Goal: Task Accomplishment & Management: Use online tool/utility

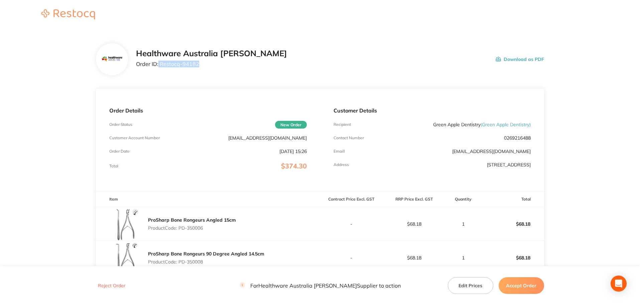
drag, startPoint x: 203, startPoint y: 65, endPoint x: 159, endPoint y: 68, distance: 44.2
click at [159, 68] on div "Healthware Australia [PERSON_NAME] Order ID: Restocq- 94182" at bounding box center [211, 59] width 151 height 21
copy p "Restocq- 94182"
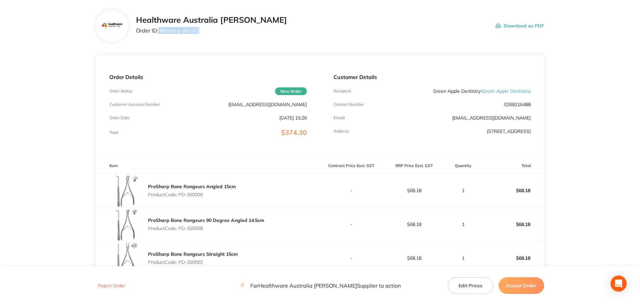
drag, startPoint x: 200, startPoint y: 196, endPoint x: 181, endPoint y: 199, distance: 19.5
click at [181, 199] on div "ProSharp Bone Rongeurs Angled 15cm Product Code: PD-350006" at bounding box center [192, 190] width 88 height 19
copy p "PD-350006"
drag, startPoint x: 198, startPoint y: 229, endPoint x: 180, endPoint y: 230, distance: 18.4
click at [180, 230] on p "Product Code: PD-350008" at bounding box center [206, 227] width 116 height 5
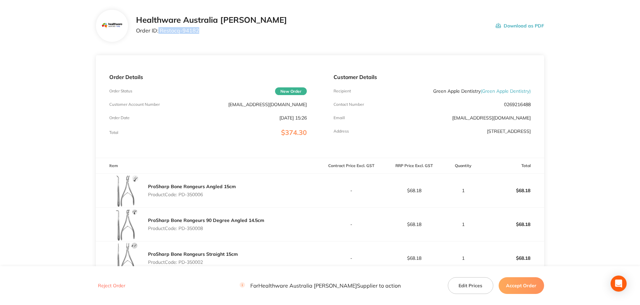
copy p "PD-350008"
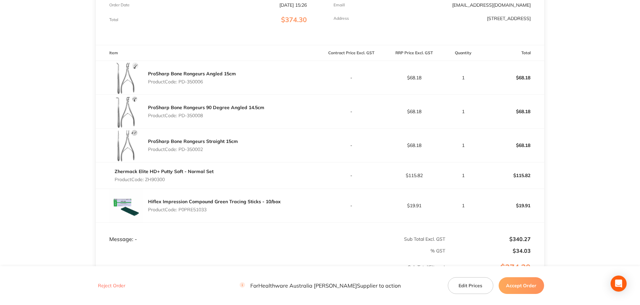
scroll to position [167, 0]
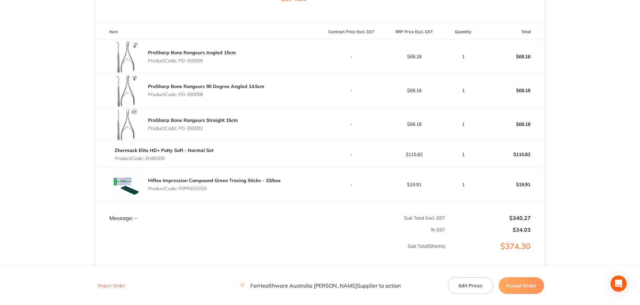
drag, startPoint x: 207, startPoint y: 128, endPoint x: 179, endPoint y: 129, distance: 27.8
click at [179, 129] on p "Product Code: PD-350002" at bounding box center [193, 127] width 90 height 5
copy p "PD-350002"
drag, startPoint x: 177, startPoint y: 158, endPoint x: 146, endPoint y: 161, distance: 30.5
click at [146, 161] on p "Product Code: ZH90300" at bounding box center [164, 157] width 99 height 5
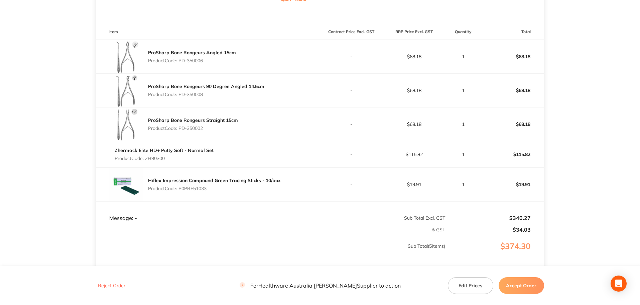
copy p "ZH90300"
click at [205, 189] on p "Product Code: P0PRE51033" at bounding box center [214, 188] width 133 height 5
copy p "P0PRE51033"
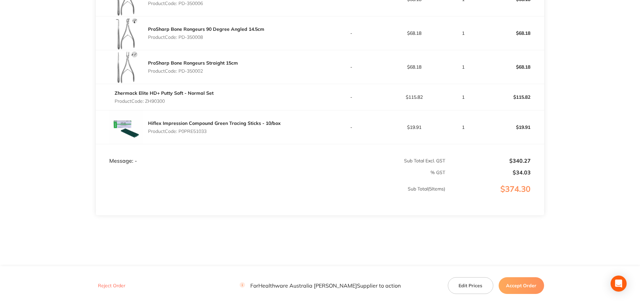
scroll to position [227, 0]
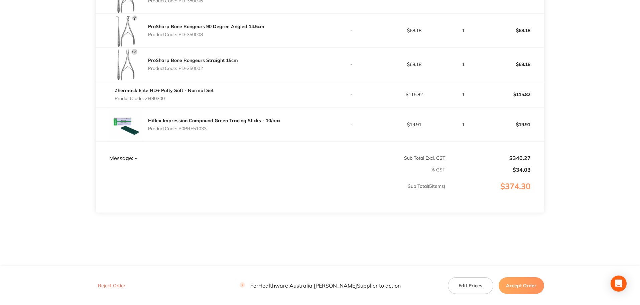
click at [524, 285] on button "Accept Order" at bounding box center [521, 285] width 45 height 17
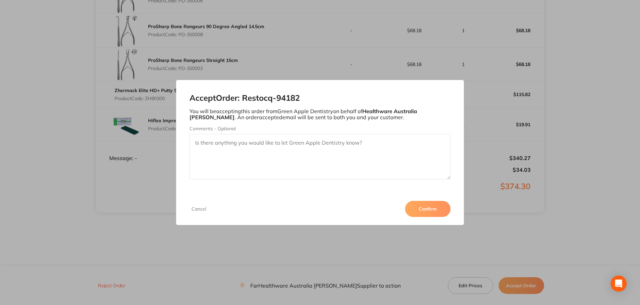
click at [432, 210] on button "Confirm" at bounding box center [427, 209] width 45 height 16
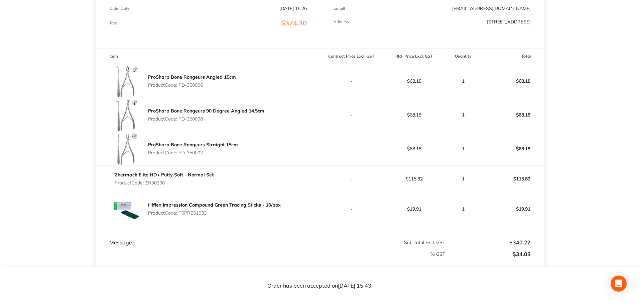
scroll to position [126, 0]
